Goal: Submit feedback/report problem: Complete application form

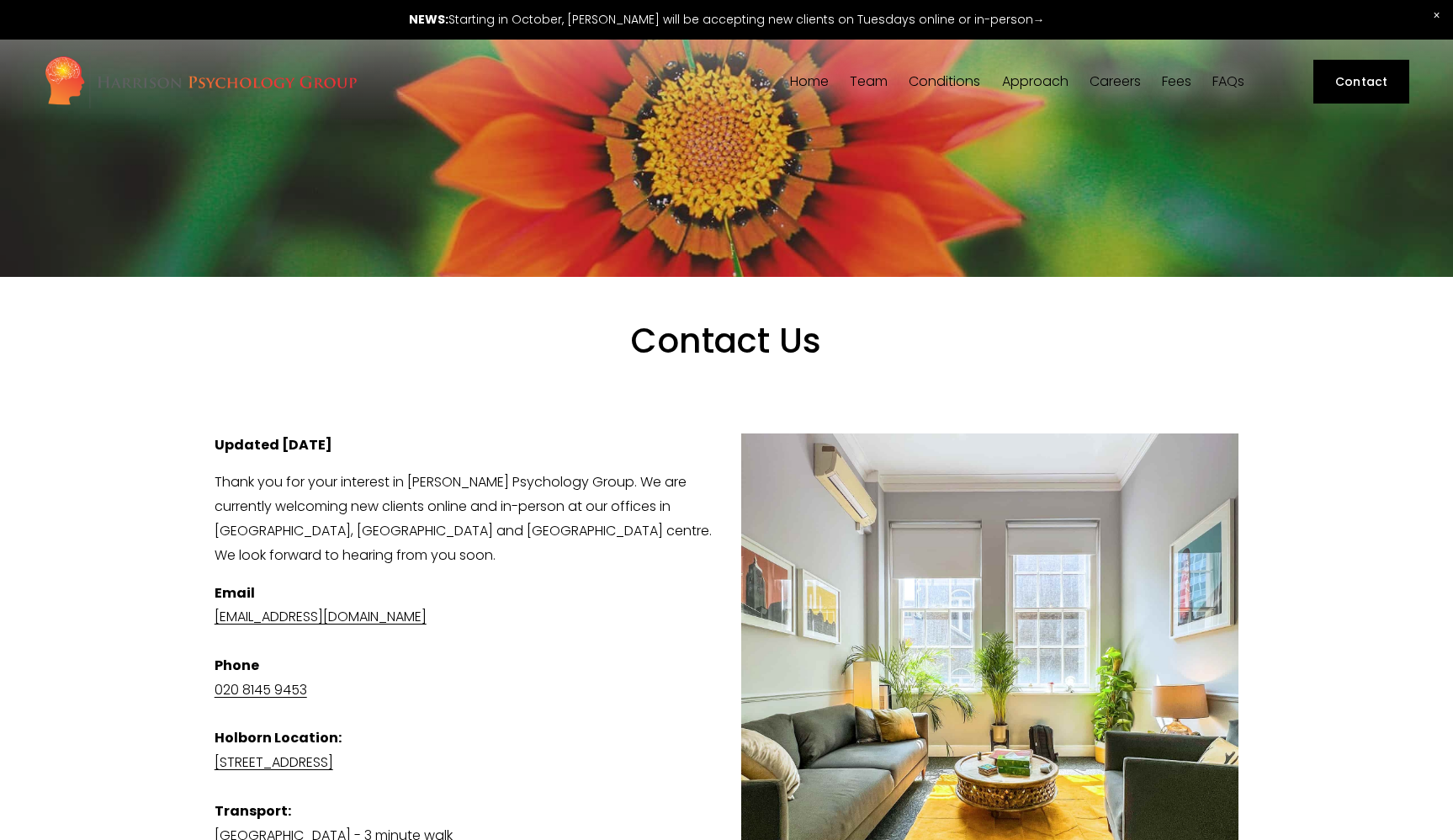
select select "A friend/family member told me about you"
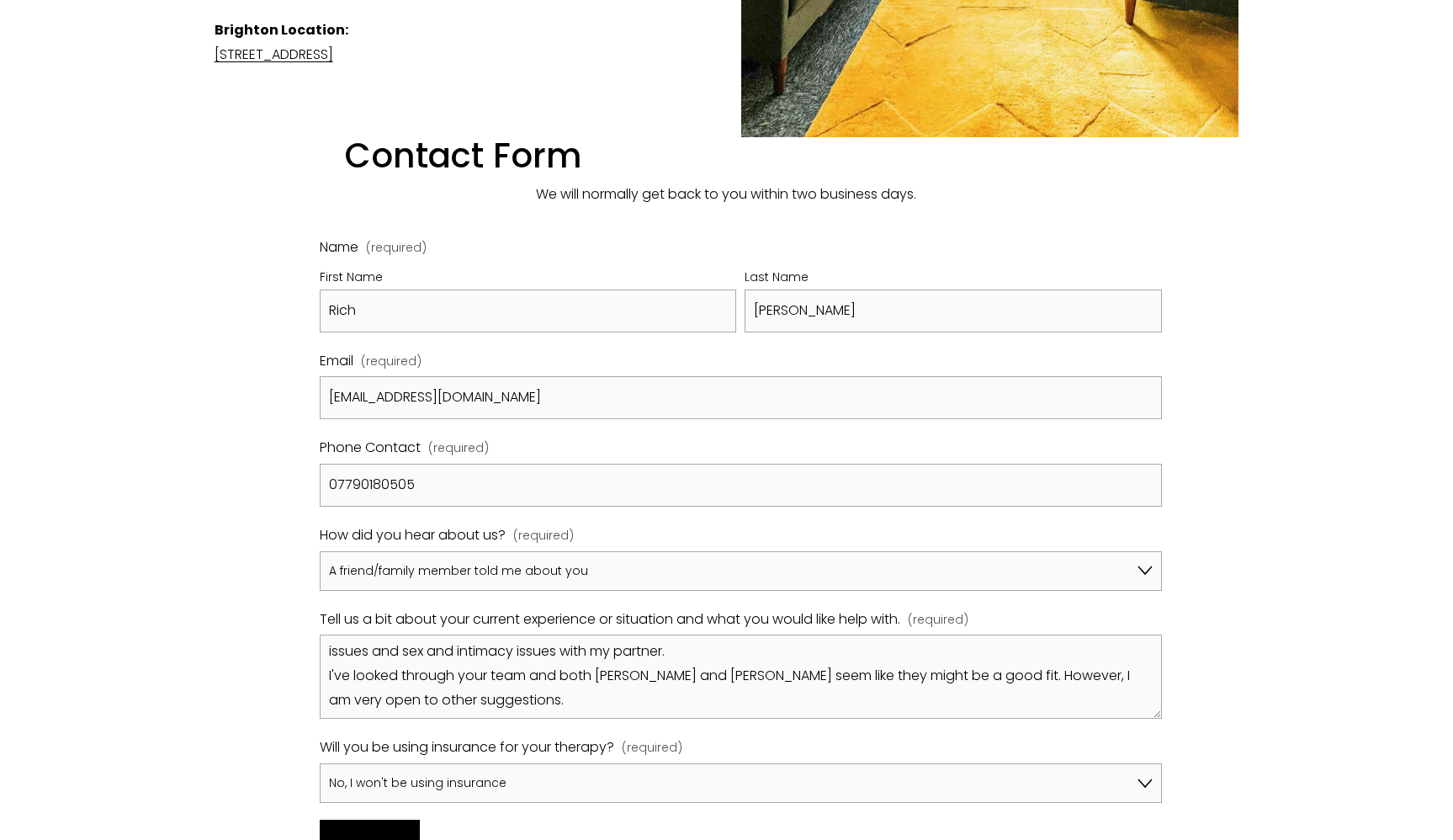
scroll to position [26, 0]
click at [624, 653] on textarea "Hi! I'm a [DEMOGRAPHIC_DATA] in an open relationship and looking for some indiv…" at bounding box center [741, 676] width 842 height 84
click at [593, 654] on textarea "Hi! I'm a [DEMOGRAPHIC_DATA] in an open relationship and looking for some indiv…" at bounding box center [741, 676] width 842 height 84
click at [621, 652] on textarea "Hi! I'm a [DEMOGRAPHIC_DATA] in an open relationship and looking for some indiv…" at bounding box center [741, 676] width 842 height 84
click at [664, 657] on textarea "Hi! I'm a [DEMOGRAPHIC_DATA] in an open relationship and looking for some indiv…" at bounding box center [741, 676] width 842 height 84
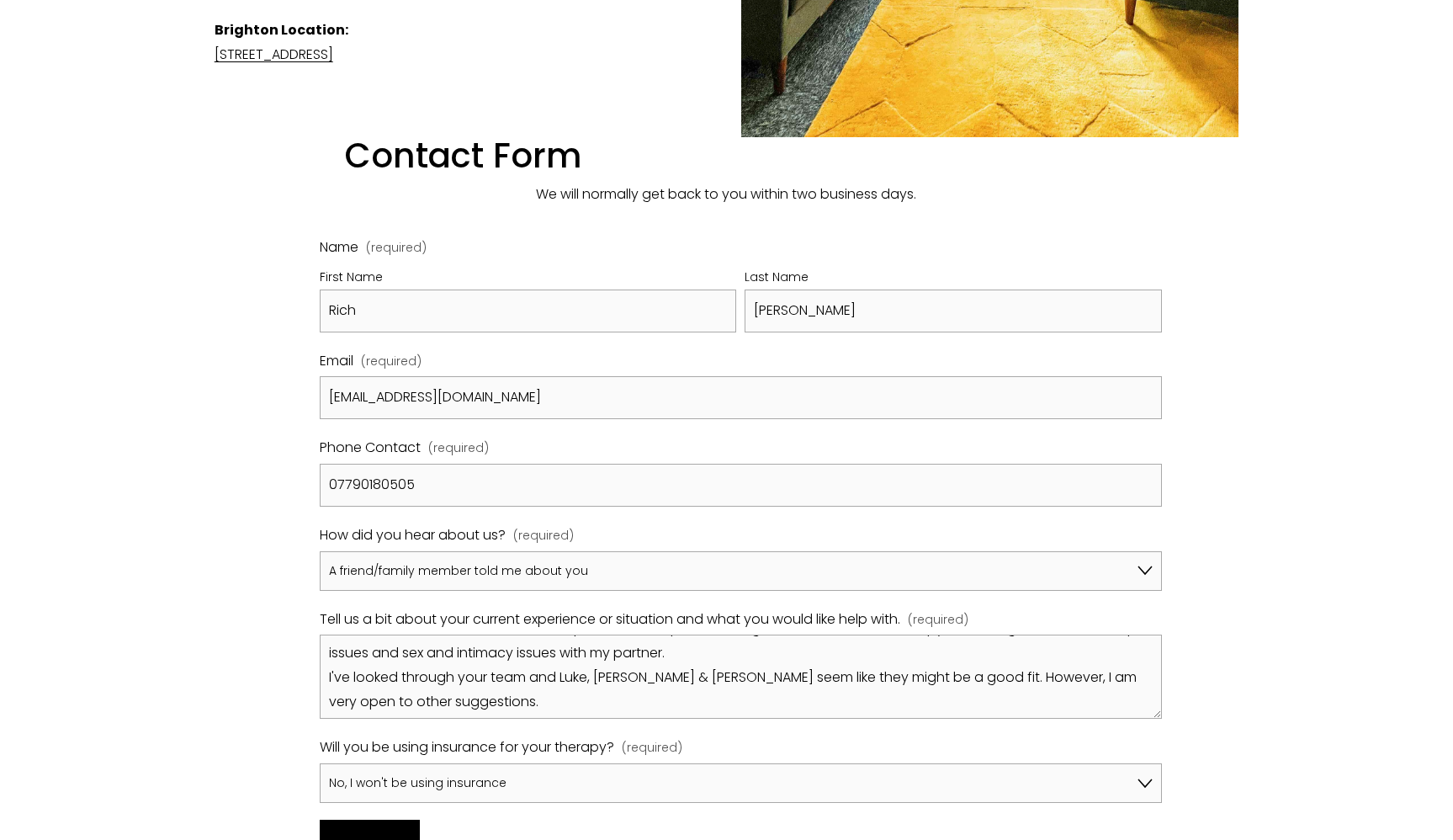
click at [795, 659] on textarea "Hi! I'm a [DEMOGRAPHIC_DATA] in an open relationship and looking for some indiv…" at bounding box center [741, 676] width 842 height 84
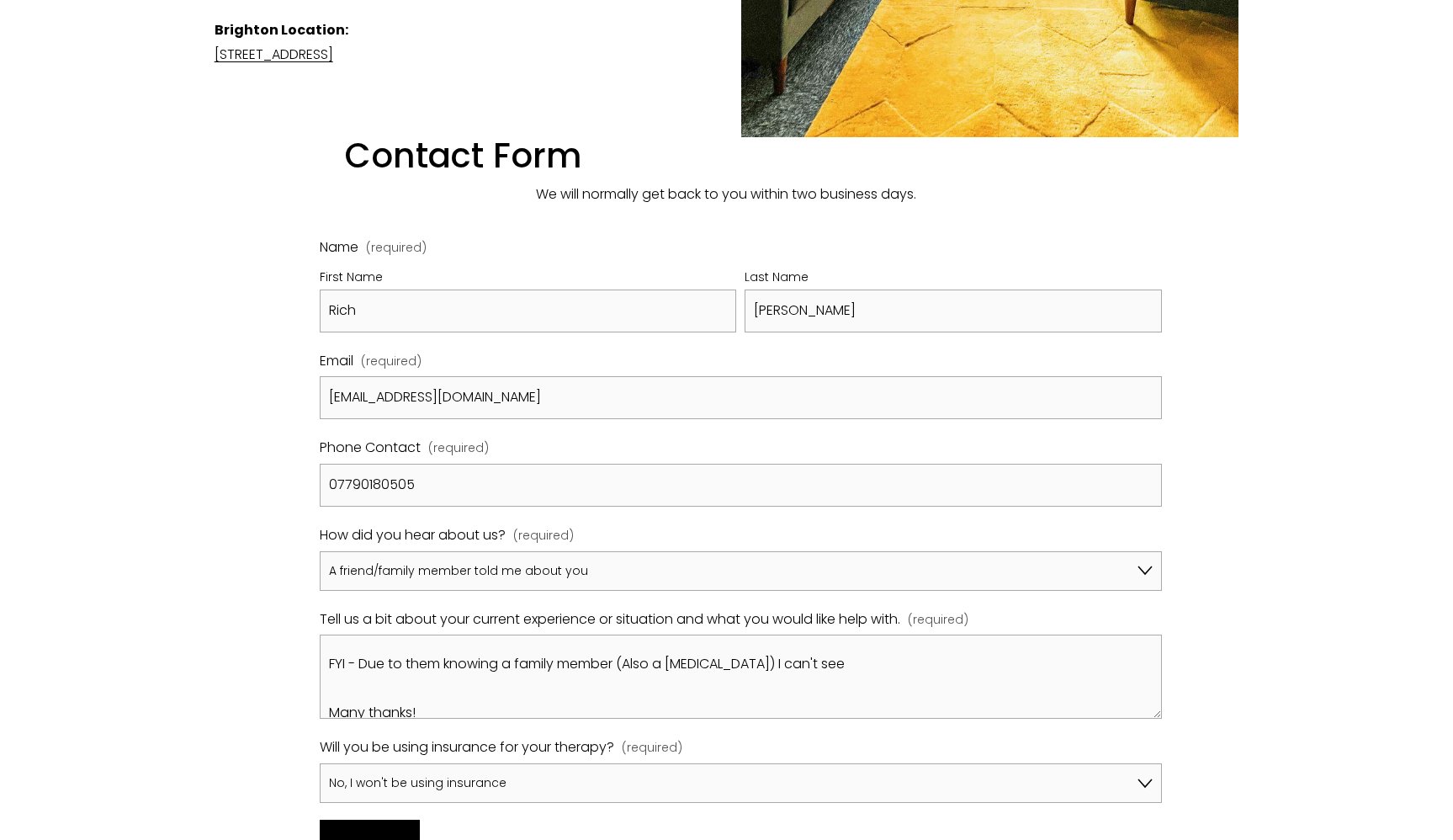
scroll to position [144, 0]
click at [846, 634] on textarea "Hi! I'm a [DEMOGRAPHIC_DATA] in an open relationship and looking for some indiv…" at bounding box center [741, 676] width 842 height 84
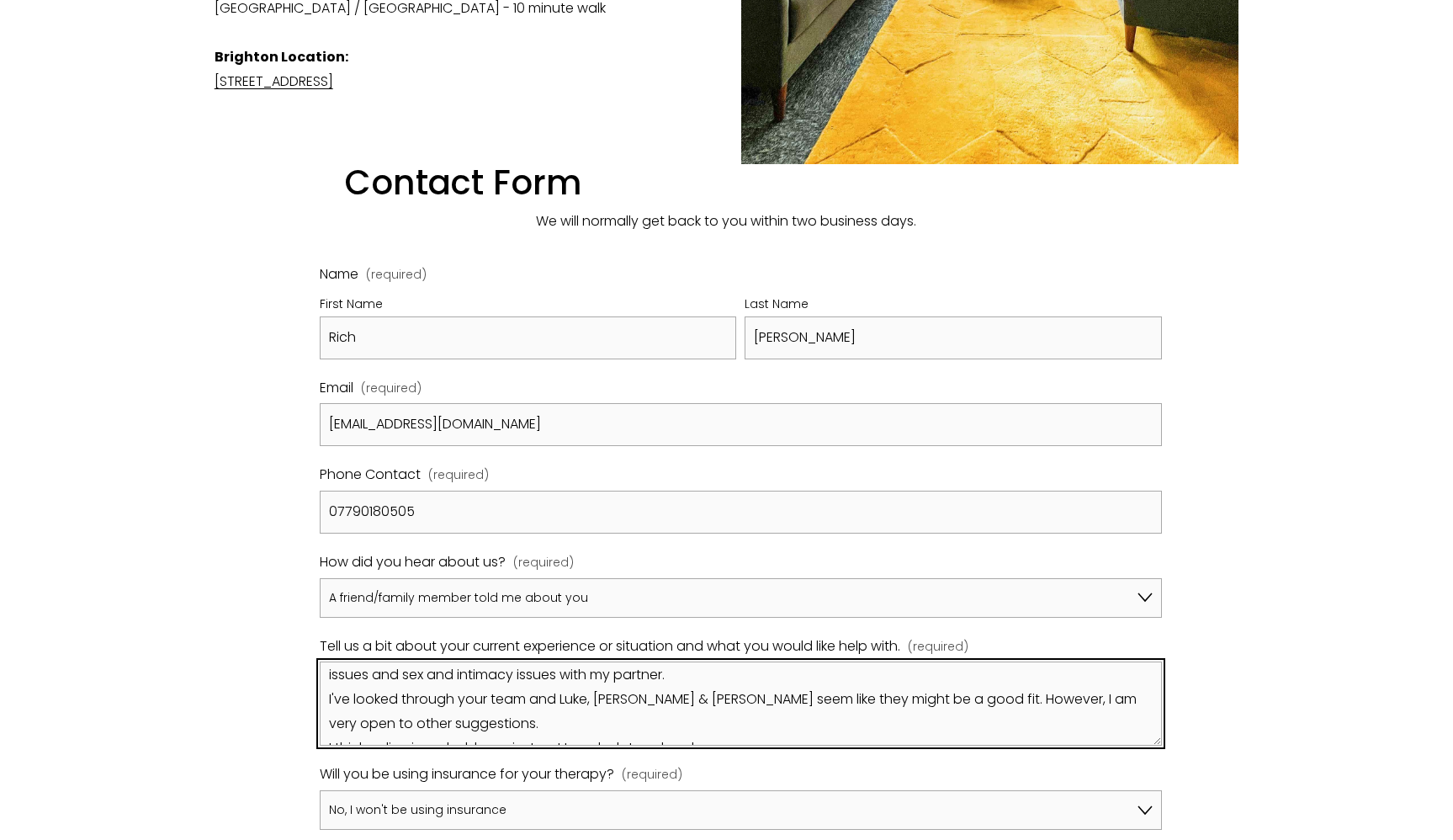
scroll to position [863, 0]
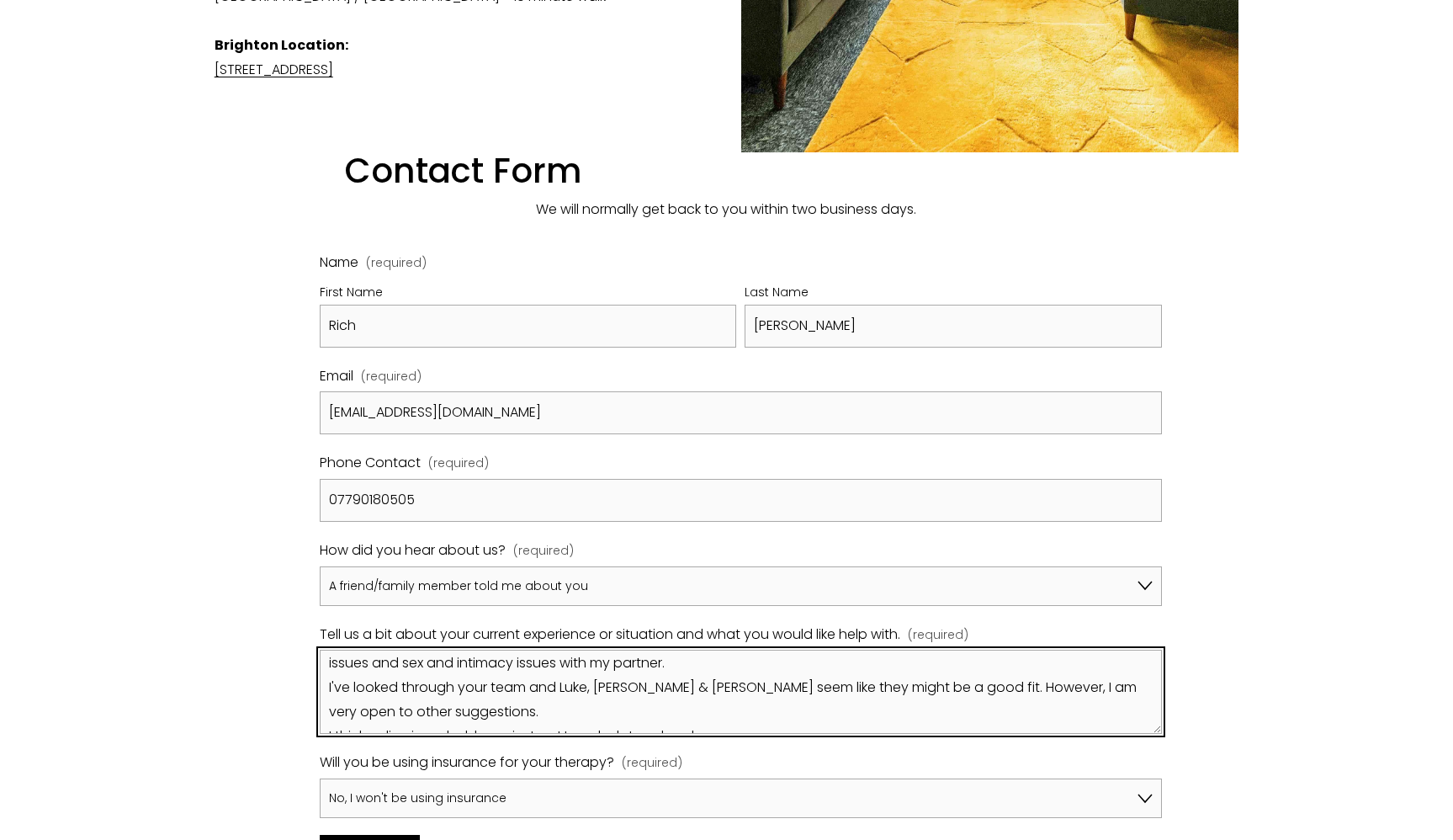
drag, startPoint x: 679, startPoint y: 663, endPoint x: 567, endPoint y: 663, distance: 112.0
click at [567, 663] on textarea "Hi! I'm a [DEMOGRAPHIC_DATA] in an open relationship and looking for some indiv…" at bounding box center [741, 692] width 842 height 84
click at [591, 663] on textarea "Hi! I'm a [DEMOGRAPHIC_DATA] in an open relationship and looking for some indiv…" at bounding box center [741, 692] width 842 height 84
click at [728, 663] on textarea "Hi! I'm a [DEMOGRAPHIC_DATA] in an open relationship and looking for some indiv…" at bounding box center [741, 692] width 842 height 84
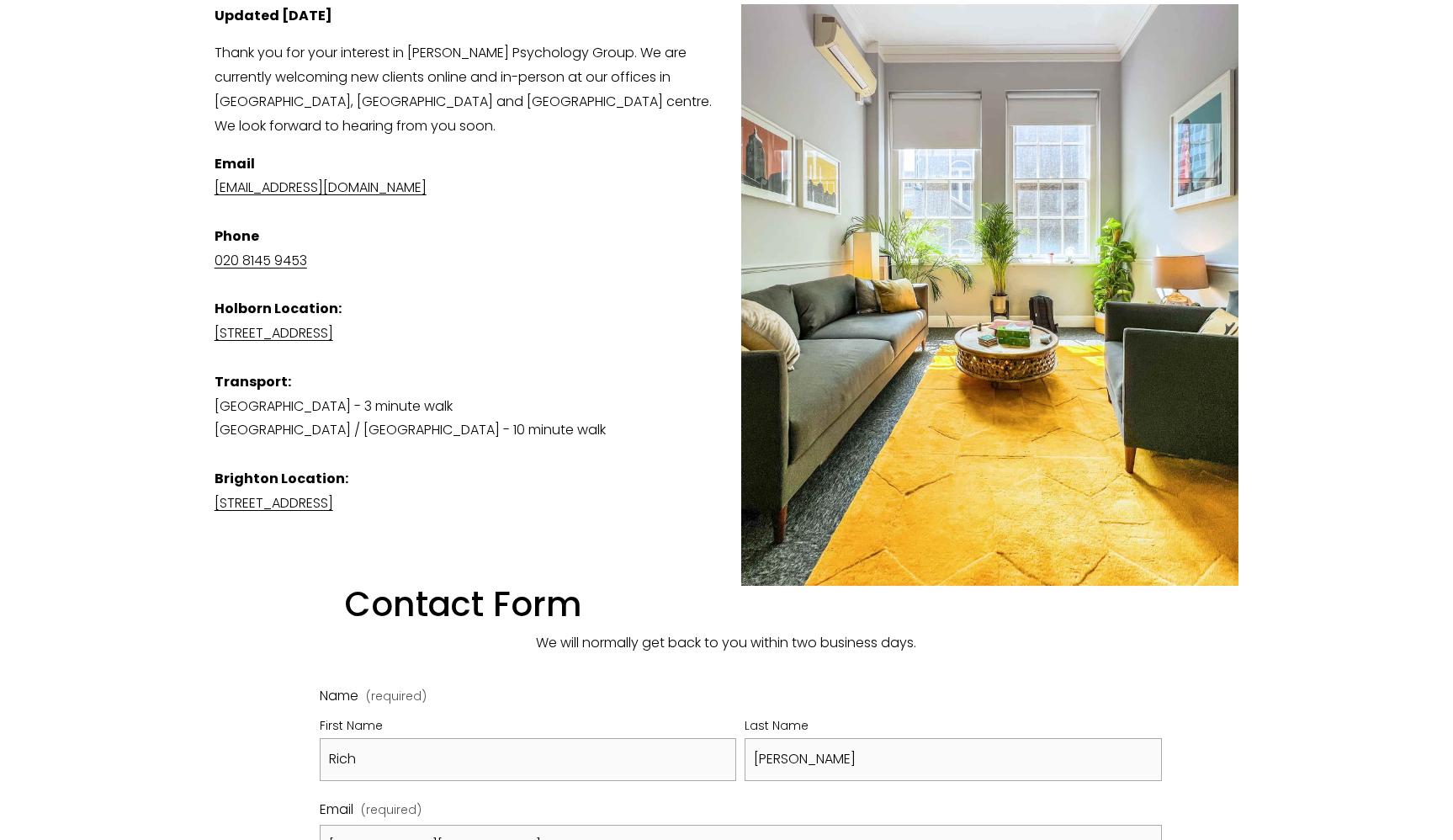
scroll to position [911, 0]
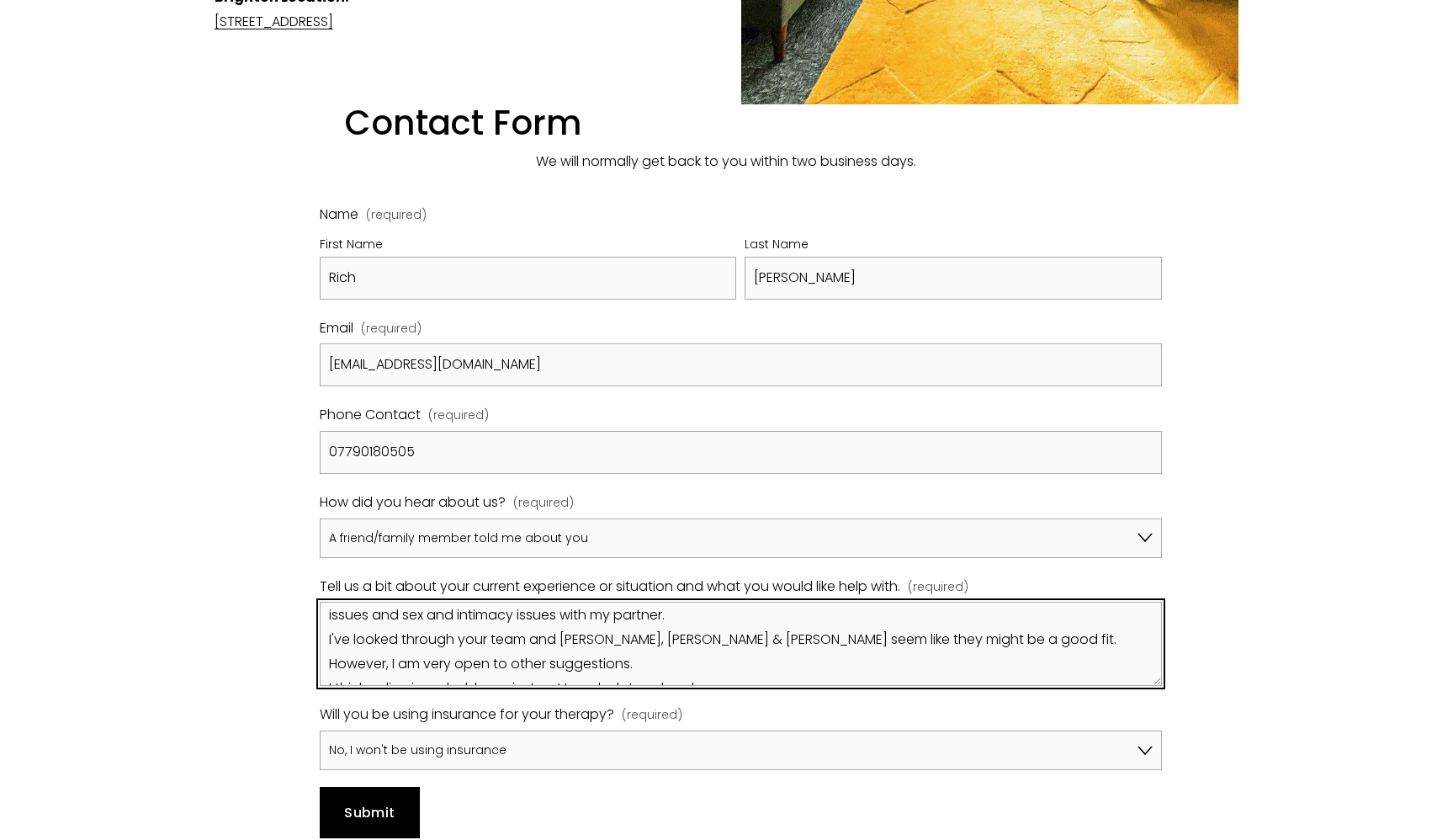
click at [778, 616] on textarea "Hi! I'm a [DEMOGRAPHIC_DATA] in an open relationship and looking for some indiv…" at bounding box center [741, 644] width 842 height 84
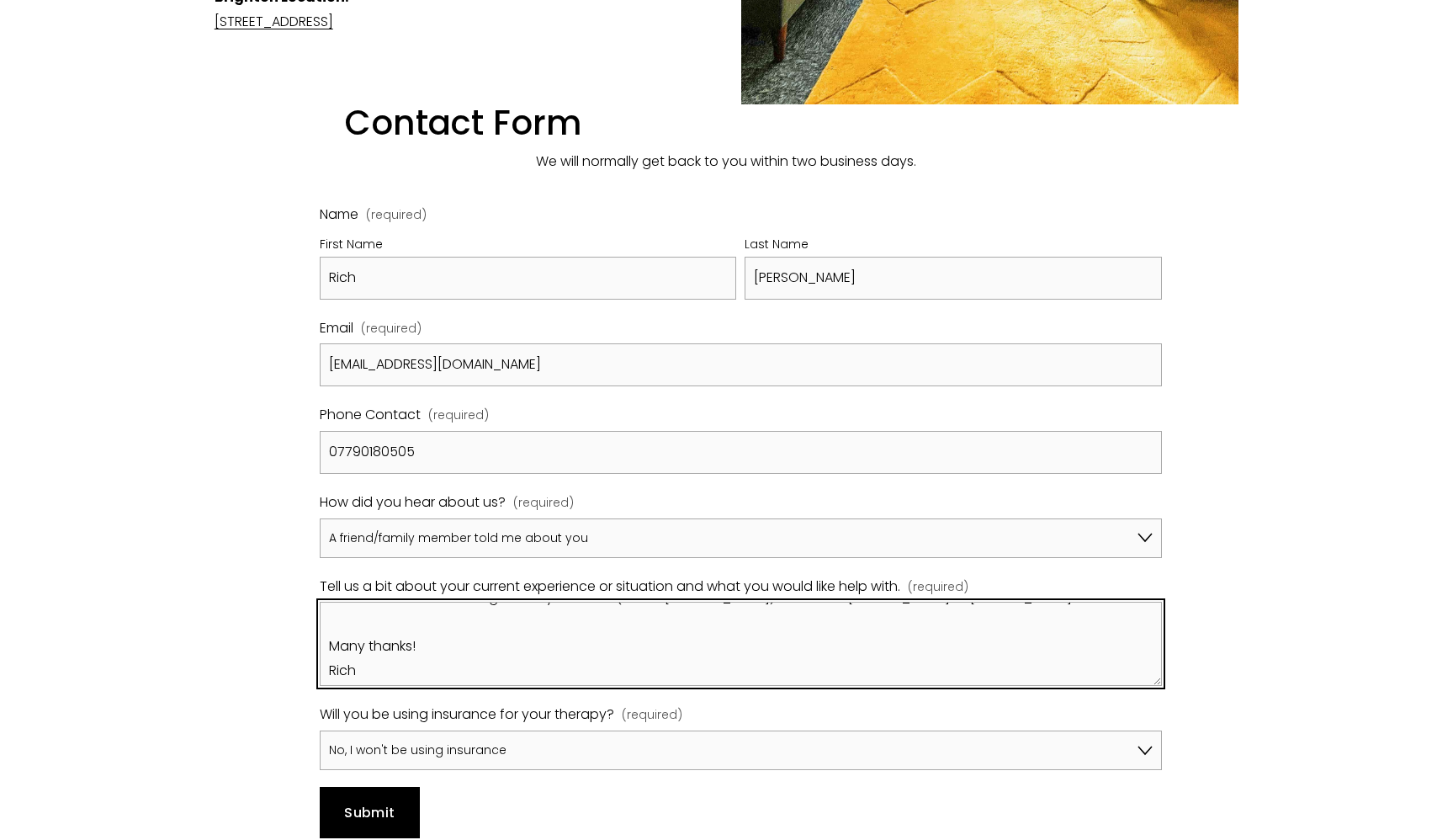
scroll to position [170, 0]
type textarea "Hi! I'm a [DEMOGRAPHIC_DATA] in an open relationship and looking for some indiv…"
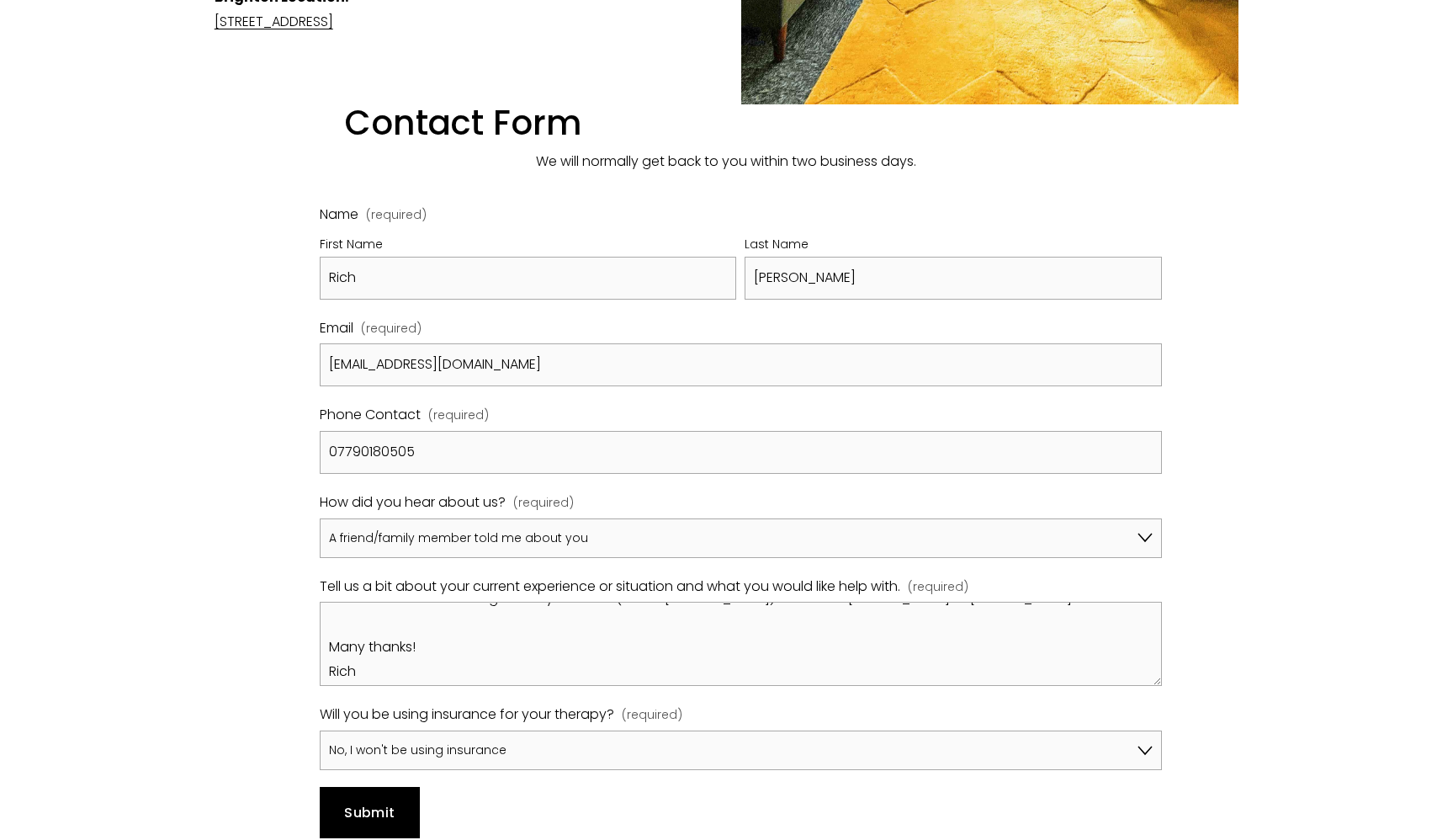
click at [369, 803] on span "Submit" at bounding box center [369, 813] width 50 height 20
